Goal: Entertainment & Leisure: Consume media (video, audio)

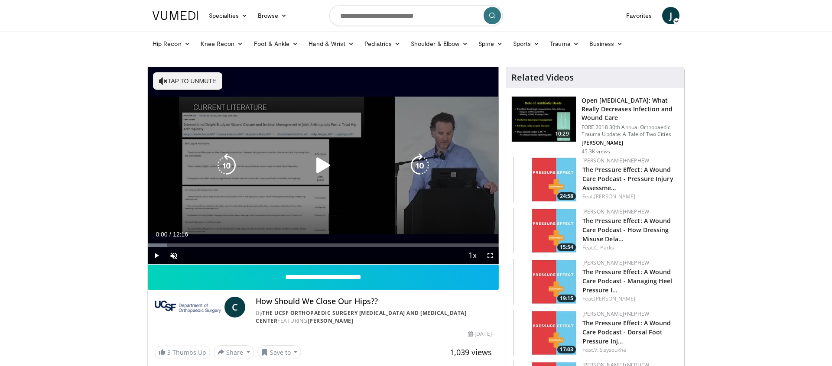
click at [321, 167] on icon "Video Player" at bounding box center [323, 165] width 24 height 24
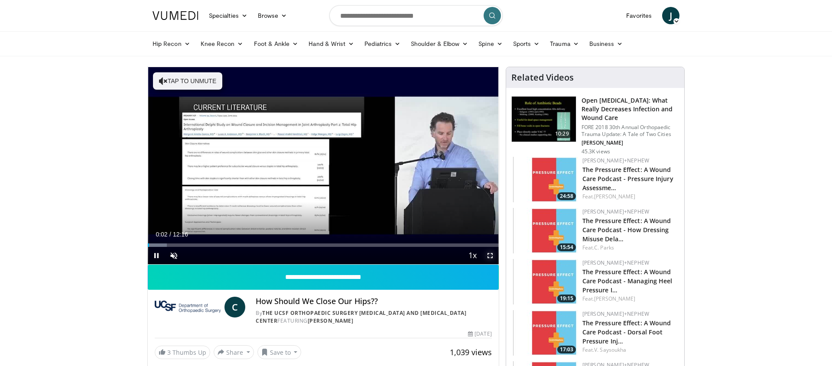
click at [492, 256] on span "Video Player" at bounding box center [489, 255] width 17 height 17
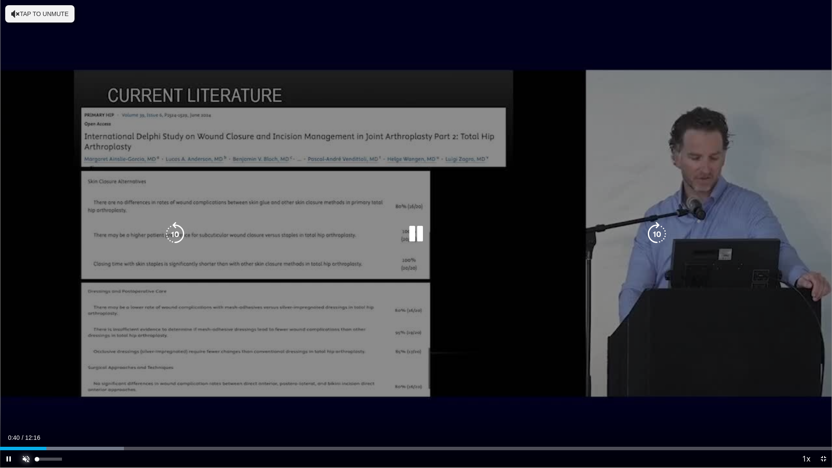
click at [27, 366] on span "Video Player" at bounding box center [25, 458] width 17 height 17
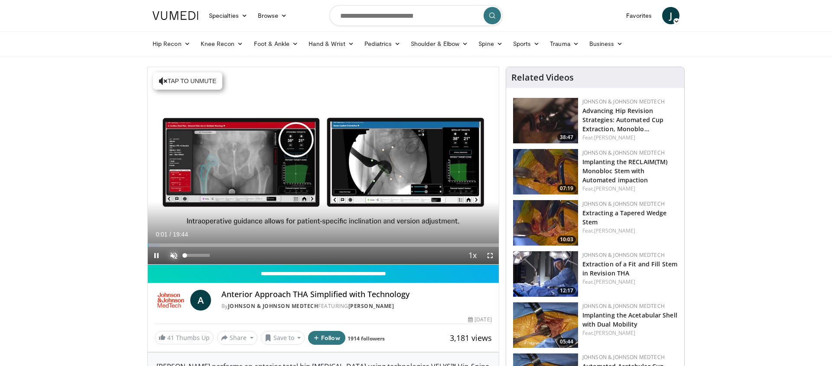
drag, startPoint x: 174, startPoint y: 252, endPoint x: 189, endPoint y: 243, distance: 17.5
click at [174, 252] on span "Video Player" at bounding box center [173, 255] width 17 height 17
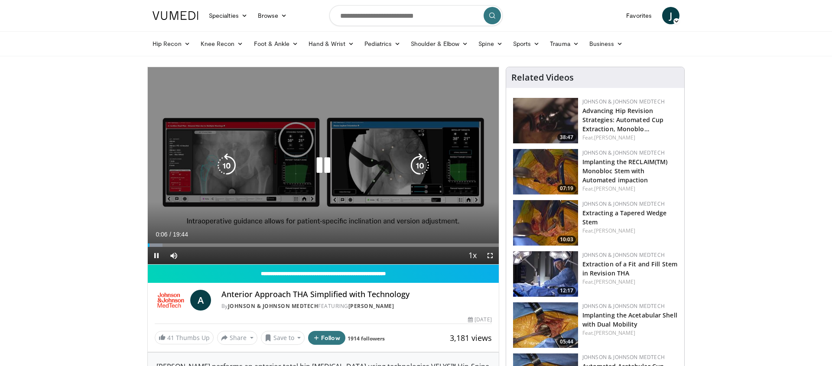
click at [326, 171] on icon "Video Player" at bounding box center [323, 165] width 24 height 24
